Goal: Transaction & Acquisition: Purchase product/service

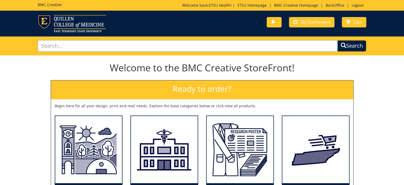
click at [135, 44] on input "text" at bounding box center [188, 45] width 300 height 11
type input "promotional"
click at [337, 40] on button "Search" at bounding box center [351, 45] width 29 height 11
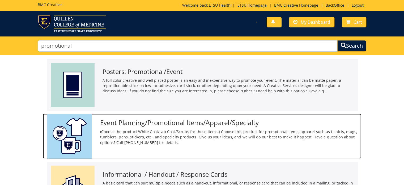
click at [129, 134] on p "(Choose the product White Coat/Lab Coat/Scrubs for those items.) Choose this pr…" at bounding box center [228, 137] width 257 height 16
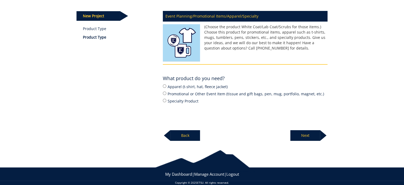
scroll to position [65, 0]
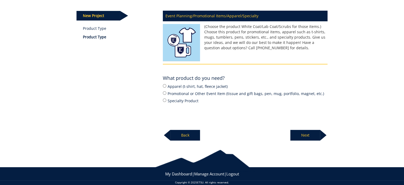
click at [177, 93] on label "Promotional or Other Event Item (tissue and gift bags, pen, mug, portfolio, mag…" at bounding box center [245, 93] width 165 height 6
click at [166, 93] on input "Promotional or Other Event Item (tissue and gift bags, pen, mug, portfolio, mag…" at bounding box center [164, 92] width 3 height 3
radio input "true"
click at [298, 133] on p "Next" at bounding box center [305, 135] width 30 height 11
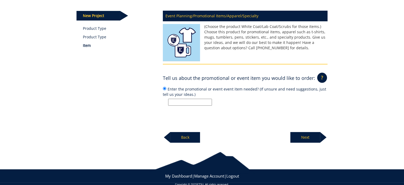
click at [200, 101] on input "Enter the promotional or event event item needed? (If unsure and need suggestio…" at bounding box center [190, 102] width 44 height 7
type input "1"
click at [207, 100] on input "metal button pin - 100 - with Reader's Choice logo at center and a navy circle …" at bounding box center [190, 102] width 44 height 7
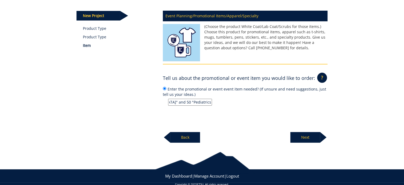
type input "metal button pin - 100 - with Reader's Choice logo at center and a navy circle …"
click at [311, 135] on p "Next" at bounding box center [305, 137] width 30 height 11
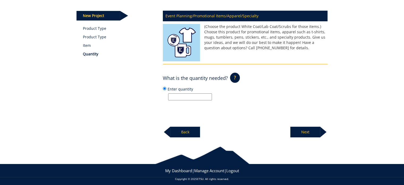
click at [187, 97] on input "Enter quantity" at bounding box center [190, 96] width 44 height 7
type input "100"
click at [269, 103] on div "Event Planning/Promotional Items/Apparel/Specialty (Choose the product White Co…" at bounding box center [245, 72] width 173 height 130
click at [301, 131] on p "Next" at bounding box center [305, 131] width 30 height 11
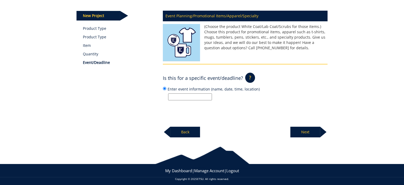
click at [178, 97] on input "Enter event information (name, date, time, location)" at bounding box center [190, 96] width 44 height 7
type input "n"
type input "11/7 Celebration Dessert Social at [GEOGRAPHIC_DATA]"
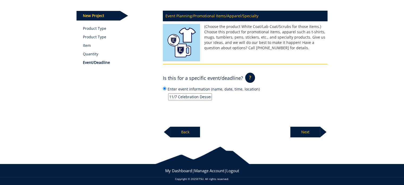
click at [307, 129] on p "Next" at bounding box center [305, 131] width 30 height 11
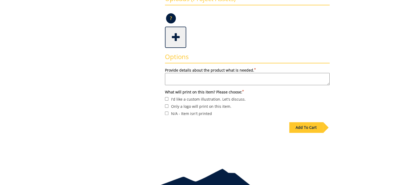
scroll to position [139, 0]
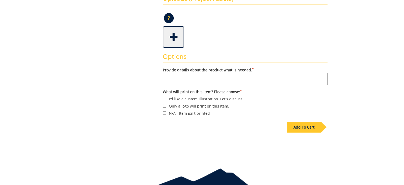
click at [190, 74] on textarea "Provide details about the product what is needed. *" at bounding box center [245, 78] width 165 height 12
type textarea "a"
type textarea "as above"
click at [181, 96] on label "I'd like a custom illustration. Let's discuss." at bounding box center [245, 99] width 165 height 6
click at [166, 97] on input "I'd like a custom illustration. Let's discuss." at bounding box center [164, 98] width 3 height 3
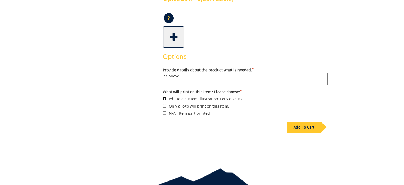
checkbox input "true"
click at [174, 40] on span at bounding box center [173, 36] width 21 height 19
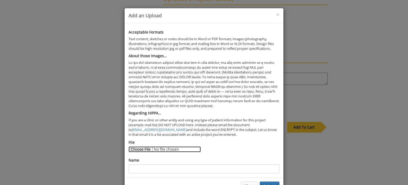
click at [141, 147] on input "File" at bounding box center [165, 149] width 72 height 6
type input "C:\fakepath\New-2025-JCP-RCBOB-Logo-scaled.webp"
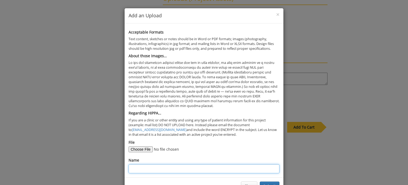
click at [174, 169] on input "Name" at bounding box center [204, 168] width 151 height 9
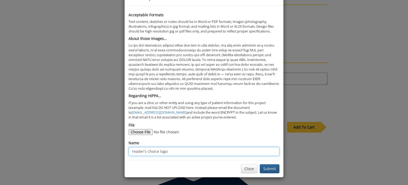
type input "reader's choice logo"
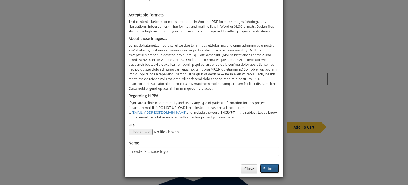
click at [267, 166] on button "Submit" at bounding box center [270, 168] width 20 height 9
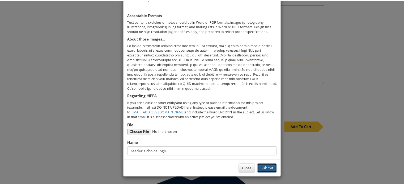
scroll to position [0, 0]
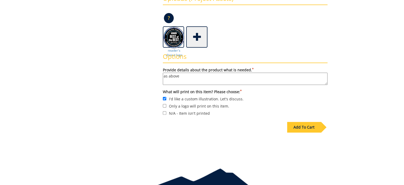
click at [305, 123] on div "Add To Cart" at bounding box center [304, 127] width 34 height 11
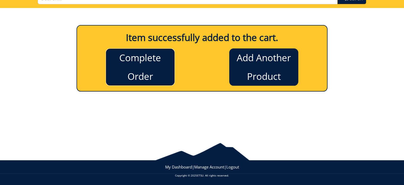
click at [154, 80] on link "Complete Order" at bounding box center [140, 66] width 69 height 37
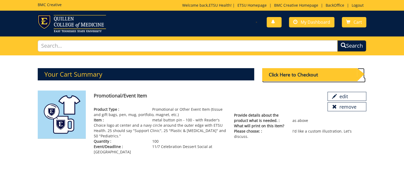
click at [268, 77] on div "Click Here to Checkout" at bounding box center [309, 74] width 95 height 13
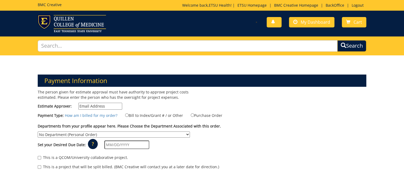
click at [114, 104] on input "Estimate Approver:" at bounding box center [100, 105] width 44 height 7
type input "earlykl@etsu.edu"
click at [132, 113] on label "Bill to Index/Grant # / or Other" at bounding box center [150, 115] width 65 height 6
click at [129, 113] on input "Bill to Index/Grant # / or Other" at bounding box center [126, 114] width 3 height 3
radio input "true"
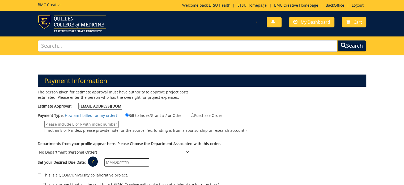
click at [95, 125] on input "If not an E or F index, please provide note for the source. (ex. funding is fro…" at bounding box center [81, 124] width 74 height 7
type input "MEAC"
click at [190, 149] on select "No Department (Personal Order) Academic Affairs COM Anatomy and Cell Biology Bi…" at bounding box center [114, 152] width 152 height 6
select select "265"
click at [190, 149] on select "No Department (Personal Order) Academic Affairs COM Anatomy and Cell Biology Bi…" at bounding box center [114, 152] width 152 height 6
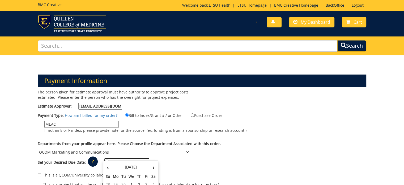
click at [117, 158] on input "text" at bounding box center [126, 162] width 45 height 8
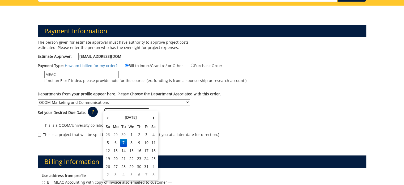
scroll to position [65, 0]
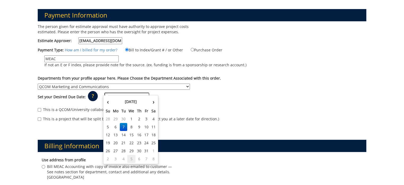
click at [130, 156] on td "5" at bounding box center [131, 159] width 8 height 8
type input "[DATE]"
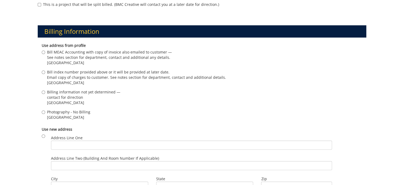
scroll to position [180, 0]
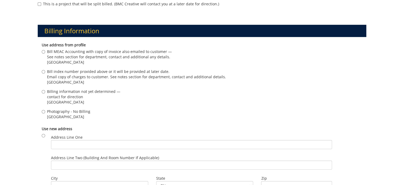
click at [74, 59] on span "[GEOGRAPHIC_DATA]" at bounding box center [109, 61] width 125 height 5
click at [45, 53] on input "Bill MEAC Accounting with copy of invoice also emailed to customer — See notes …" at bounding box center [43, 51] width 3 height 3
radio input "true"
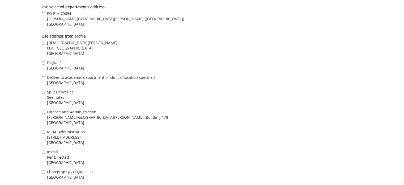
scroll to position [418, 0]
click at [64, 45] on span "004, [GEOGRAPHIC_DATA]" at bounding box center [82, 47] width 70 height 5
click at [45, 43] on input "Kristen Early 004, Ground Floor, Building 2, VA Campus Johnson City , TN 37601" at bounding box center [43, 41] width 3 height 3
radio input "true"
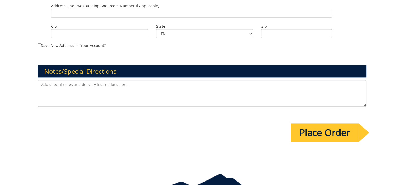
scroll to position [639, 0]
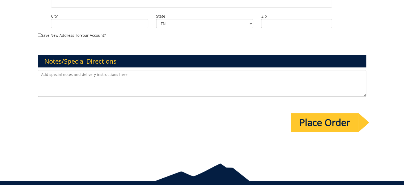
click at [313, 113] on input "Place Order" at bounding box center [325, 122] width 68 height 19
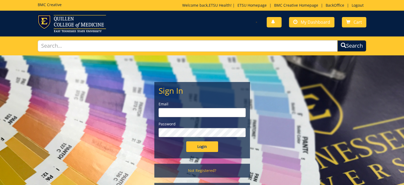
type input "[EMAIL_ADDRESS][DOMAIN_NAME]"
click at [202, 144] on input "Login" at bounding box center [202, 146] width 32 height 11
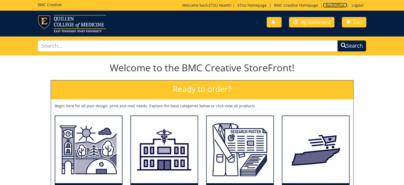
click at [330, 4] on link "BackOffice" at bounding box center [335, 5] width 24 height 5
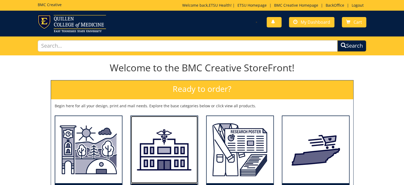
click at [181, 141] on img at bounding box center [164, 149] width 67 height 67
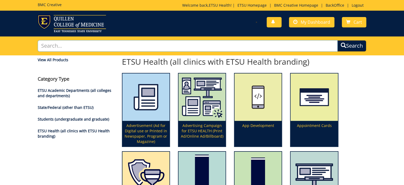
click at [137, 50] on input "text" at bounding box center [188, 45] width 300 height 11
type input "rack"
click at [337, 40] on button "Search" at bounding box center [351, 45] width 29 height 11
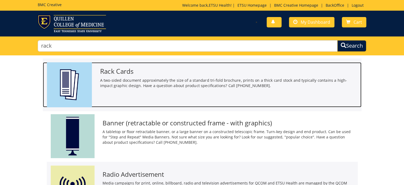
click at [126, 71] on h3 "Rack Cards" at bounding box center [228, 70] width 257 height 7
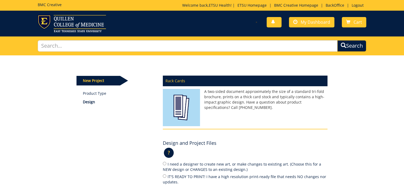
scroll to position [85, 0]
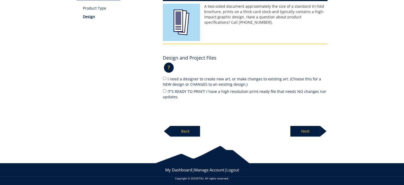
click at [192, 78] on label "I need a designer to create new art, or make changes to existing art. (Choose t…" at bounding box center [245, 81] width 165 height 11
click at [166, 78] on input "I need a designer to create new art, or make changes to existing art. (Choose t…" at bounding box center [164, 77] width 3 height 3
radio input "true"
click at [307, 131] on p "Next" at bounding box center [305, 131] width 30 height 11
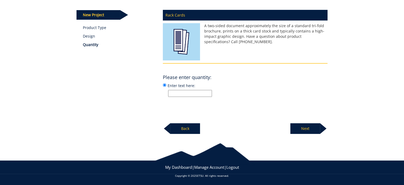
click at [186, 90] on input "Enter text here:" at bounding box center [190, 93] width 44 height 7
type input "250"
click at [262, 94] on p "250" at bounding box center [247, 93] width 159 height 7
click at [166, 87] on input "Enter text here: 250" at bounding box center [164, 84] width 3 height 3
click at [298, 126] on p "Next" at bounding box center [305, 128] width 30 height 11
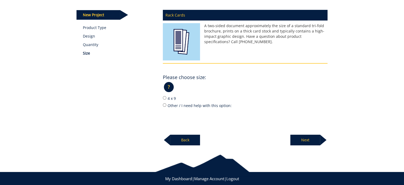
click at [167, 95] on label "4 x 9" at bounding box center [245, 98] width 165 height 6
click at [166, 96] on input "4 x 9" at bounding box center [164, 97] width 3 height 3
radio input "true"
click at [304, 143] on p "Next" at bounding box center [305, 139] width 30 height 11
click at [181, 99] on label "80# Matte Cover" at bounding box center [245, 98] width 165 height 6
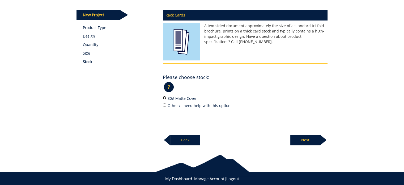
click at [166, 99] on input "80# Matte Cover" at bounding box center [164, 97] width 3 height 3
radio input "true"
click at [310, 141] on p "Next" at bounding box center [305, 139] width 30 height 11
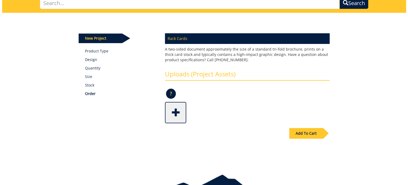
scroll to position [50, 0]
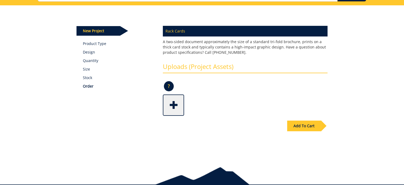
click at [174, 100] on span at bounding box center [173, 104] width 21 height 19
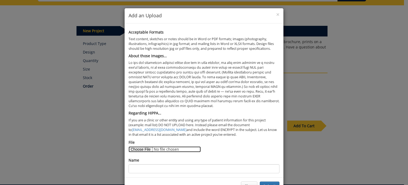
click at [136, 146] on input "File" at bounding box center [165, 149] width 72 height 6
type input "C:\fakepath\Support Clinic Rack Card.docx"
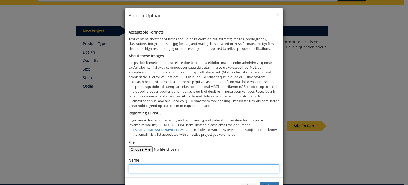
click at [172, 166] on input "Name" at bounding box center [204, 168] width 151 height 9
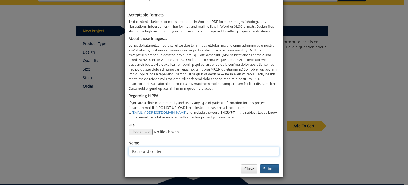
type input "Rack card content"
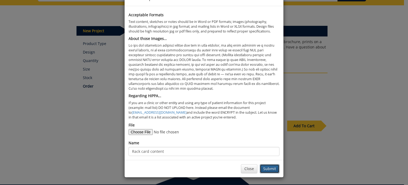
click at [271, 172] on button "Submit" at bounding box center [270, 168] width 20 height 9
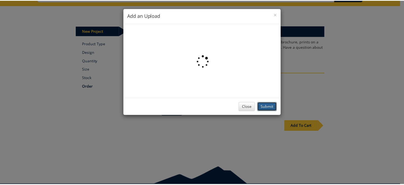
scroll to position [0, 0]
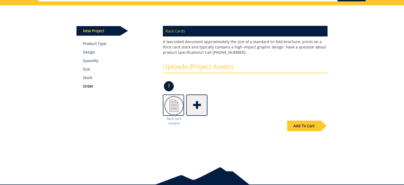
click at [297, 120] on div "Add To Cart" at bounding box center [304, 125] width 34 height 11
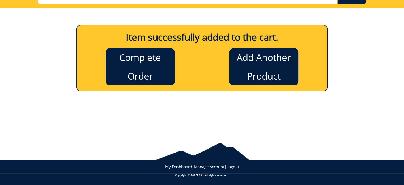
scroll to position [47, 0]
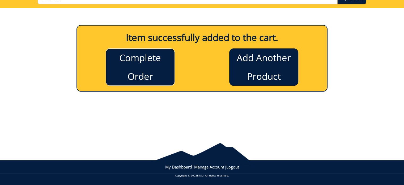
click at [163, 72] on link "Complete Order" at bounding box center [140, 66] width 69 height 37
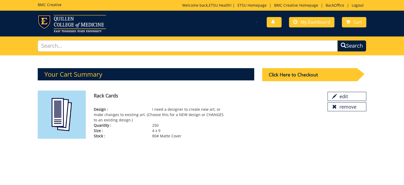
click at [277, 74] on div "Click Here to Checkout" at bounding box center [309, 74] width 95 height 13
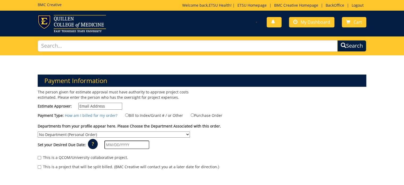
click at [111, 106] on input "Estimate Approver:" at bounding box center [100, 105] width 44 height 7
type input "[EMAIL_ADDRESS][DOMAIN_NAME]"
click at [131, 113] on label "Bill to Index/Grant # / or Other" at bounding box center [150, 115] width 65 height 6
click at [129, 113] on input "Bill to Index/Grant # / or Other" at bounding box center [126, 114] width 3 height 3
radio input "true"
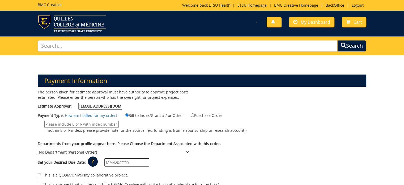
click at [101, 124] on input "If not an E or F index, please provide note for the source. (ex. funding is fro…" at bounding box center [81, 124] width 74 height 7
type input "MEAC"
click at [190, 149] on select "No Department (Personal Order) Academic Affairs COM Anatomy and Cell Biology Bi…" at bounding box center [114, 152] width 152 height 6
select select "70"
click at [190, 149] on select "No Department (Personal Order) Academic Affairs COM Anatomy and Cell Biology Bi…" at bounding box center [114, 152] width 152 height 6
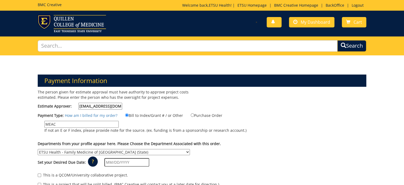
drag, startPoint x: 66, startPoint y: 122, endPoint x: 31, endPoint y: 124, distance: 35.4
type input "Family Medicine Support Clinic"
click at [150, 133] on label "Family Medicine Support Clinic If not an E or F index, please provide note for …" at bounding box center [142, 128] width 209 height 15
click at [119, 127] on input "Family Medicine Support Clinic" at bounding box center [81, 124] width 74 height 7
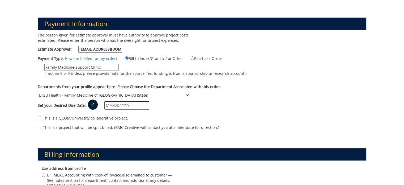
scroll to position [57, 0]
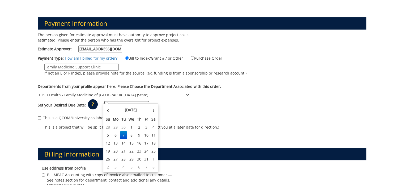
click at [125, 101] on input "text" at bounding box center [126, 105] width 45 height 8
click at [130, 168] on td "5" at bounding box center [131, 167] width 8 height 8
type input "[DATE]"
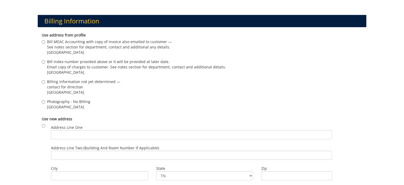
scroll to position [192, 0]
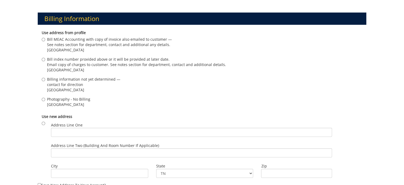
click at [58, 87] on span "Johnson City , TN 37601" at bounding box center [83, 89] width 73 height 5
click at [45, 80] on input "Billing information not yet determined — contact for direction Johnson City , T…" at bounding box center [43, 79] width 3 height 3
radio input "true"
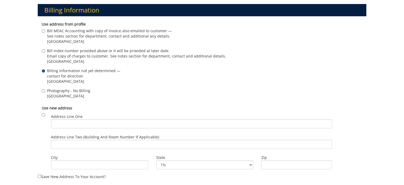
scroll to position [201, 0]
click at [86, 48] on span "Bill index number provided above or it will be provided at later date." at bounding box center [136, 50] width 179 height 5
click at [45, 49] on input "Bill index number provided above or it will be provided at later date. Email co…" at bounding box center [43, 50] width 3 height 3
radio input "true"
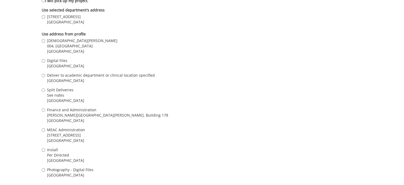
scroll to position [414, 0]
click at [64, 38] on span "[DEMOGRAPHIC_DATA][PERSON_NAME]" at bounding box center [82, 40] width 70 height 5
click at [45, 39] on input "Kristen Early 004, Ground Floor, Building 2, VA Campus Johnson City , TN 37601" at bounding box center [43, 40] width 3 height 3
radio input "true"
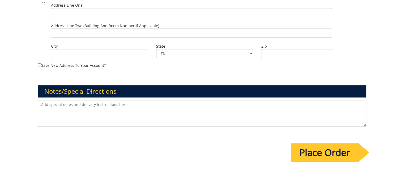
scroll to position [648, 0]
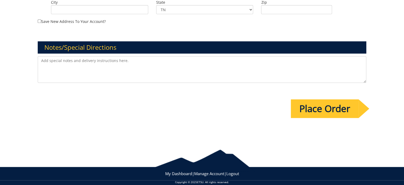
click at [319, 108] on input "Place Order" at bounding box center [325, 108] width 68 height 19
